Goal: Information Seeking & Learning: Learn about a topic

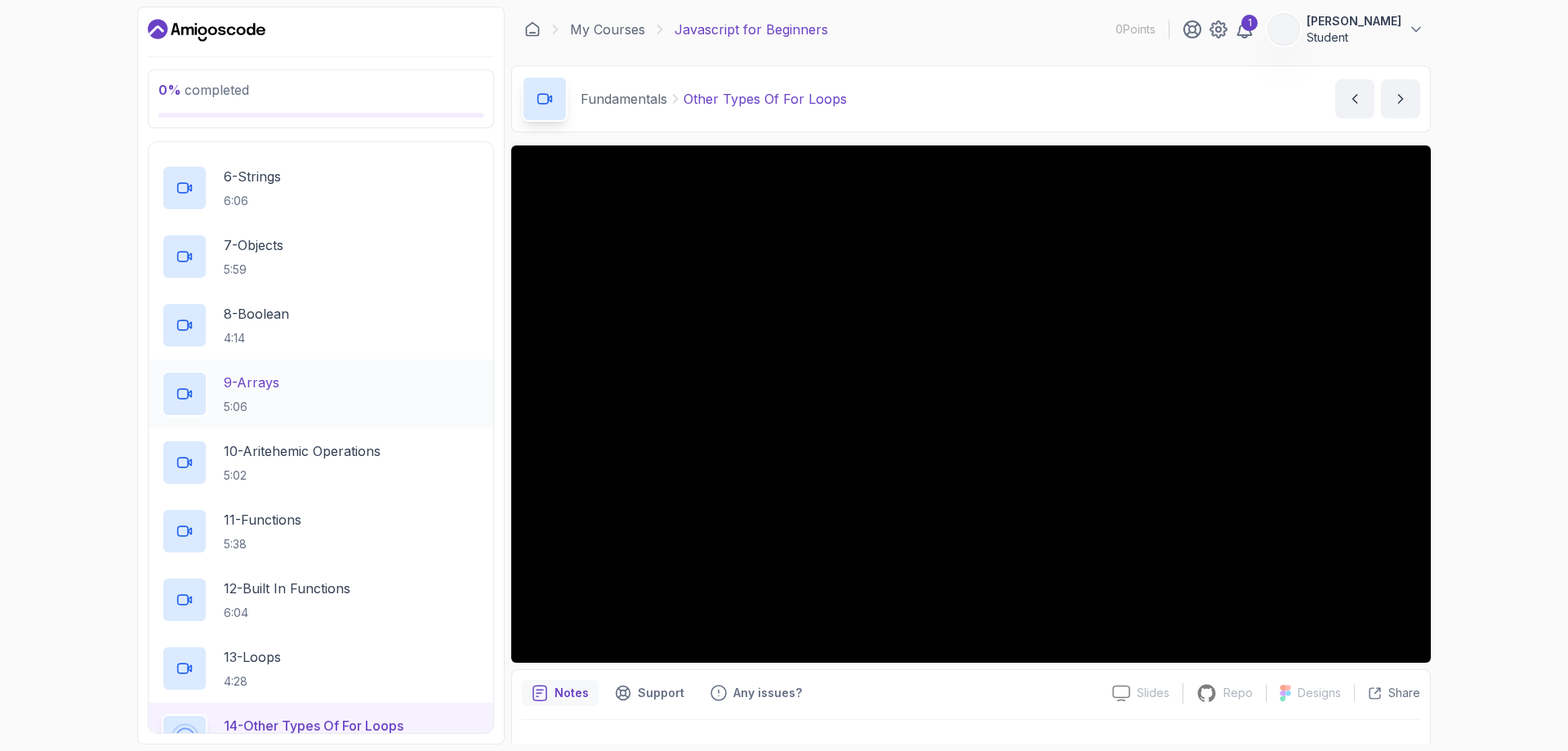
scroll to position [736, 0]
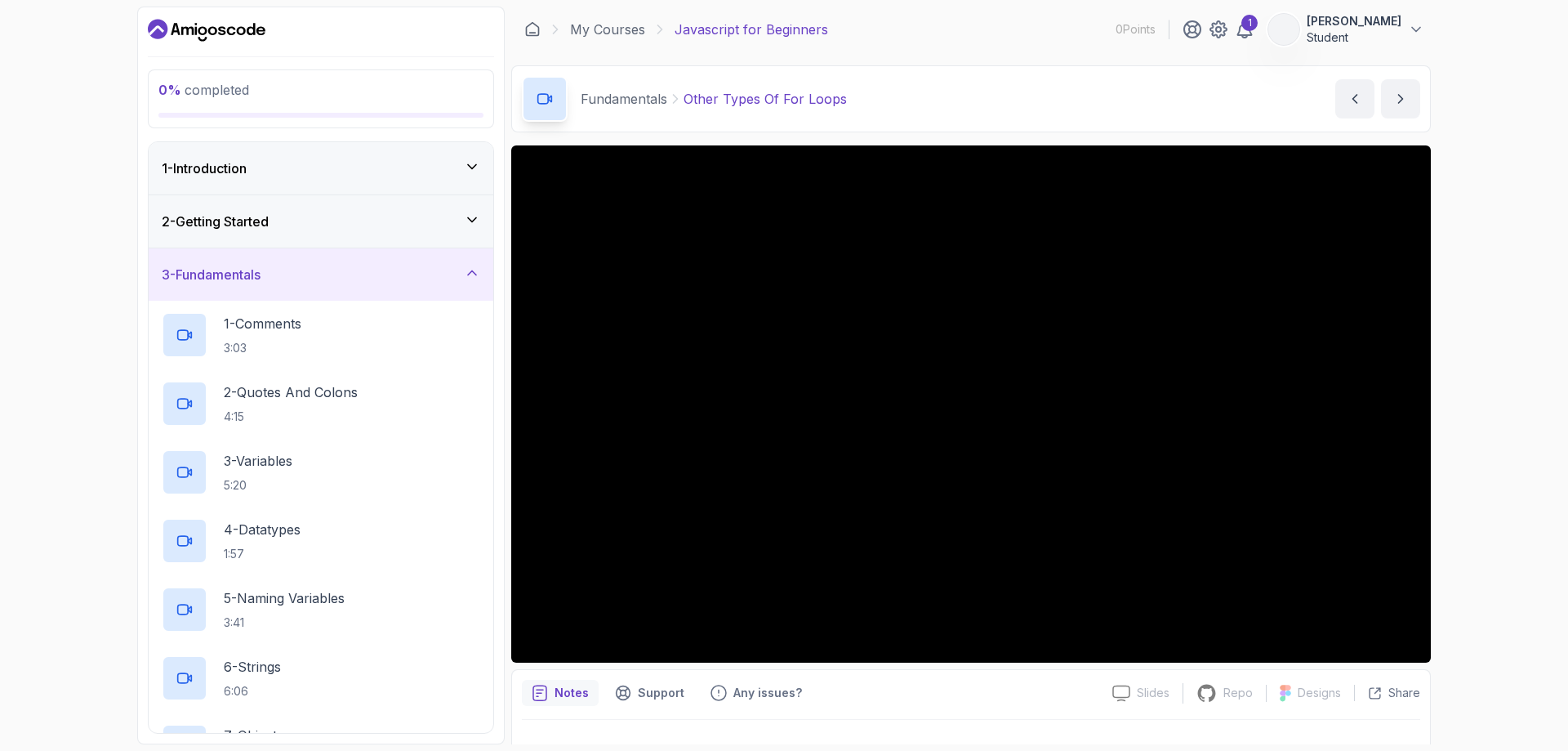
drag, startPoint x: 1520, startPoint y: 208, endPoint x: 1486, endPoint y: 78, distance: 134.4
click at [1520, 209] on div "0 % completed 1 - Introduction 2 - Getting Started 3 - Fundamentals 1 - Comment…" at bounding box center [784, 375] width 1568 height 751
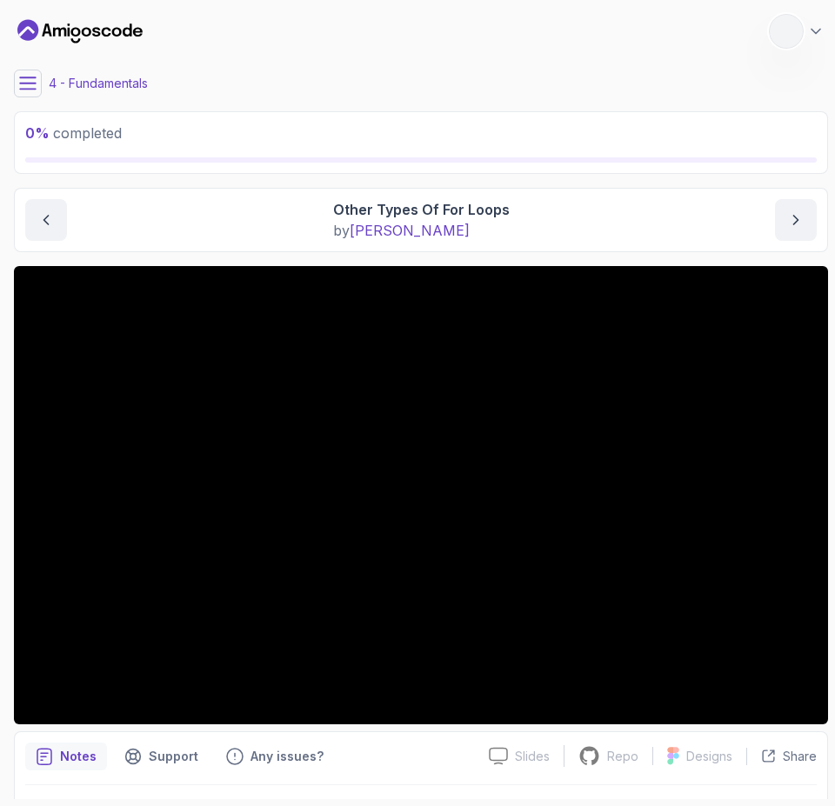
click at [29, 85] on icon at bounding box center [27, 83] width 17 height 17
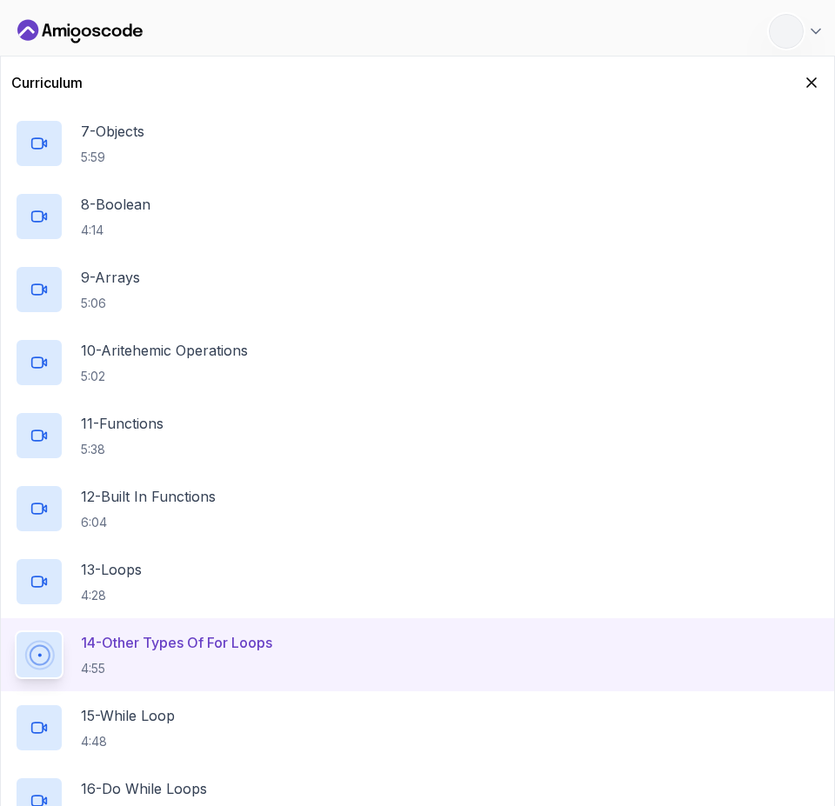
scroll to position [696, 0]
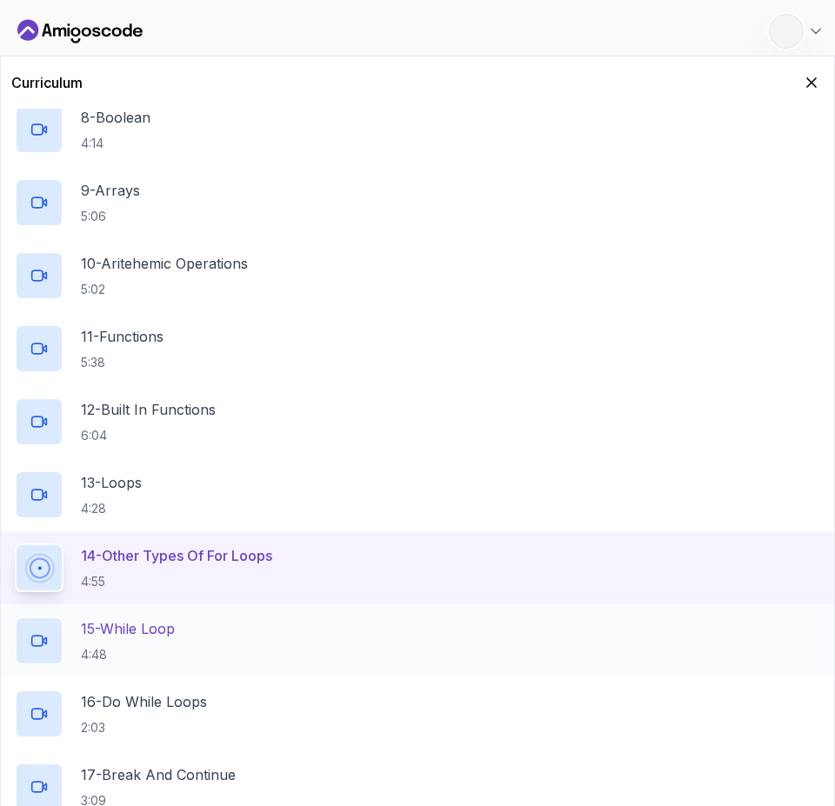
click at [190, 635] on div "15 - While Loop 4:48" at bounding box center [417, 640] width 805 height 49
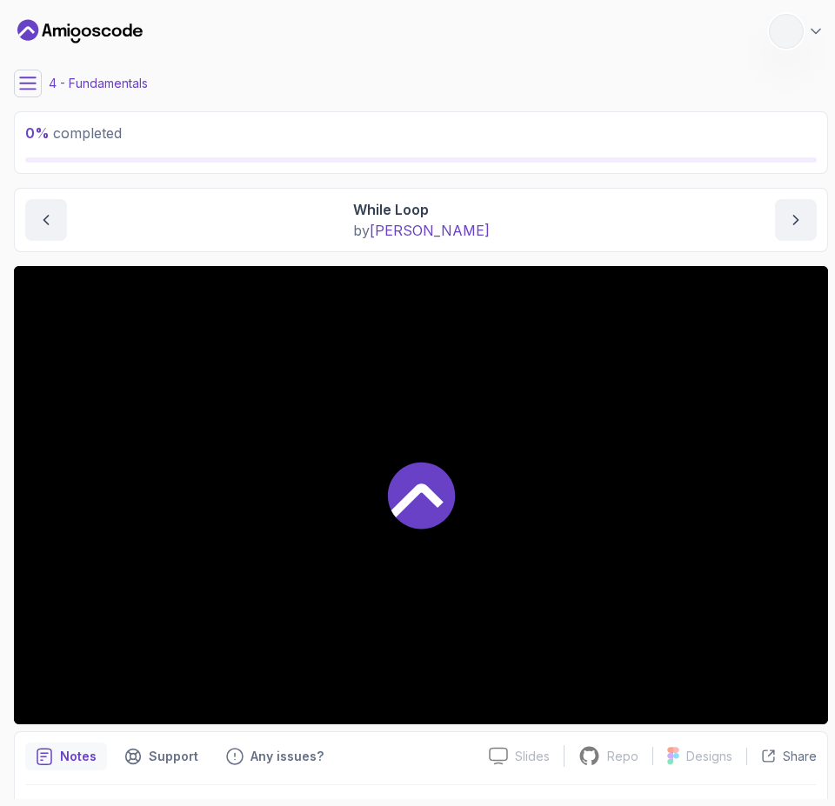
click at [188, 635] on div at bounding box center [421, 495] width 814 height 458
